Goal: Task Accomplishment & Management: Use online tool/utility

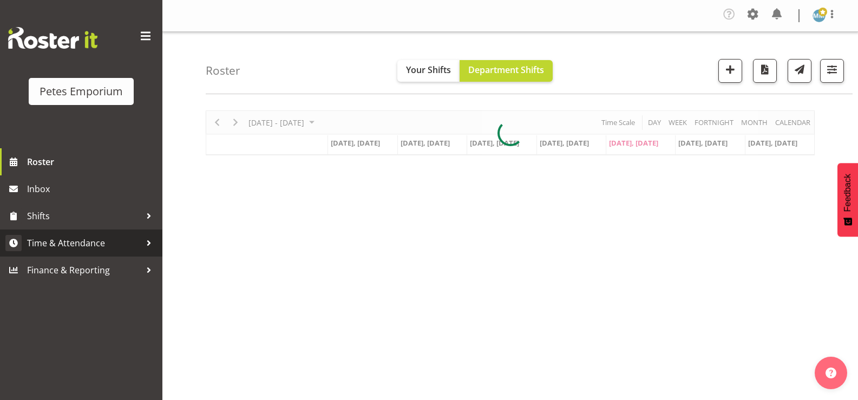
click at [105, 250] on span "Time & Attendance" at bounding box center [84, 243] width 114 height 16
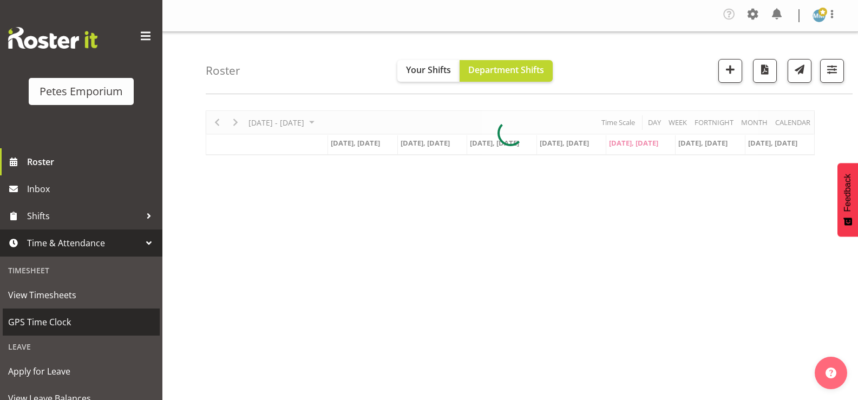
click at [89, 321] on span "GPS Time Clock" at bounding box center [81, 322] width 146 height 16
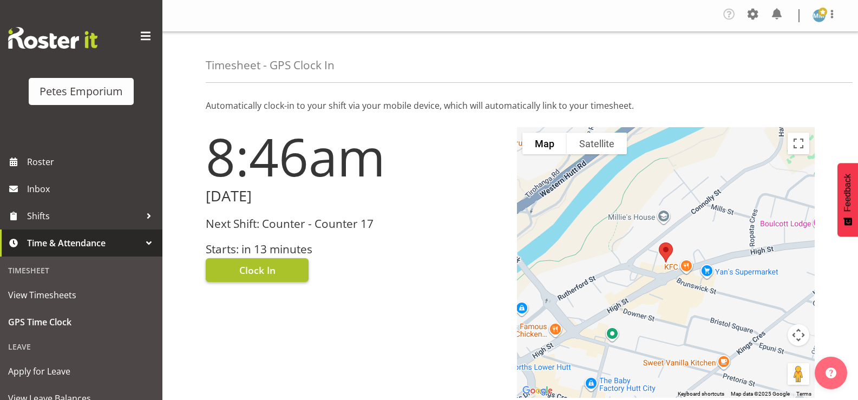
click at [262, 263] on span "Clock In" at bounding box center [257, 270] width 36 height 14
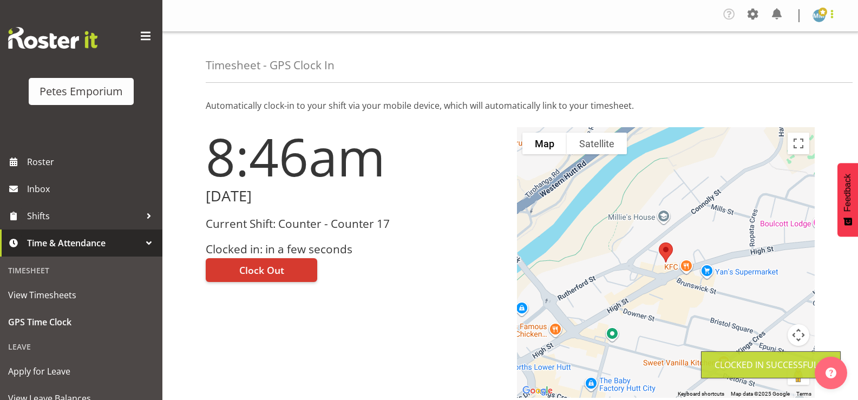
click at [832, 15] on span at bounding box center [832, 14] width 13 height 13
click at [779, 62] on link "Log Out" at bounding box center [787, 59] width 104 height 19
